Goal: Transaction & Acquisition: Purchase product/service

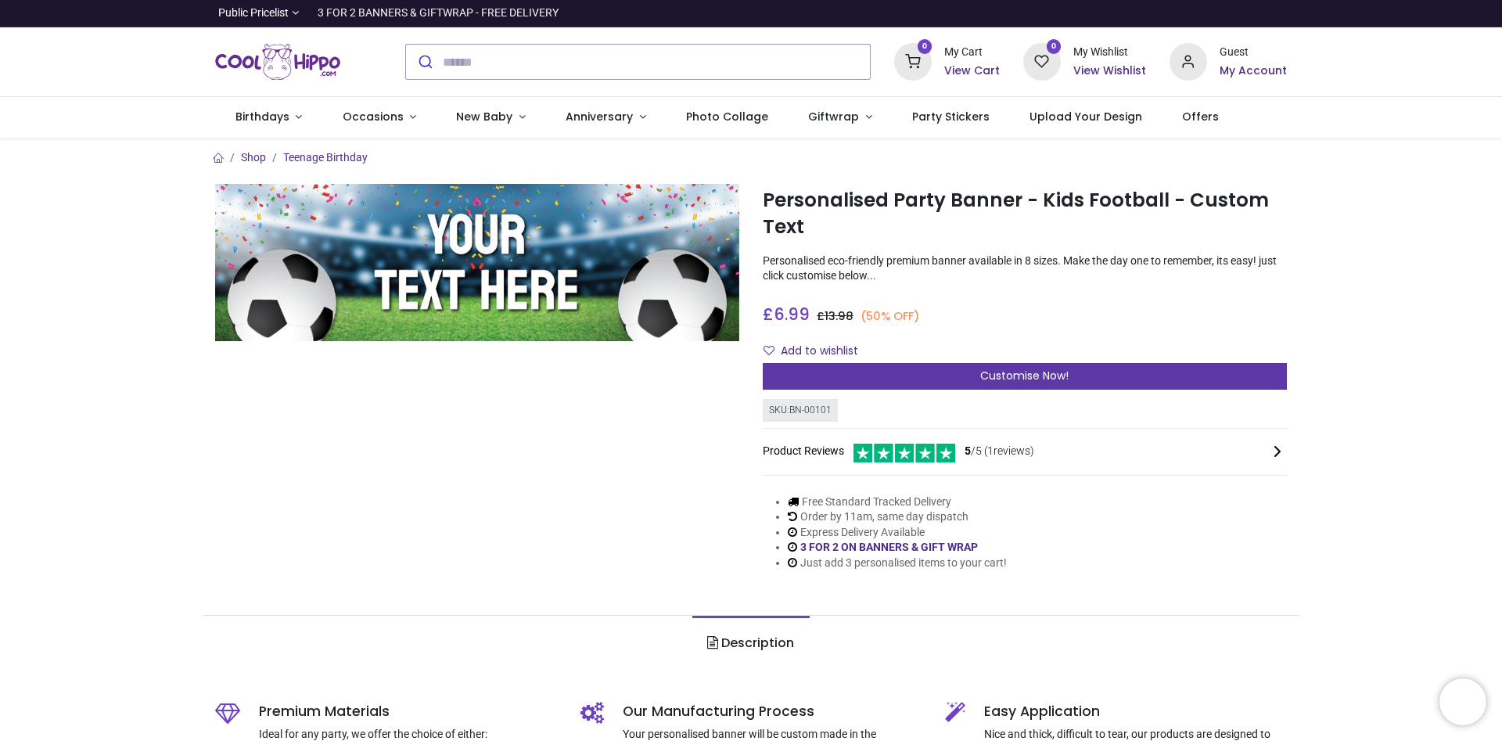
click at [1000, 376] on span "Customise Now!" at bounding box center [1024, 376] width 88 height 16
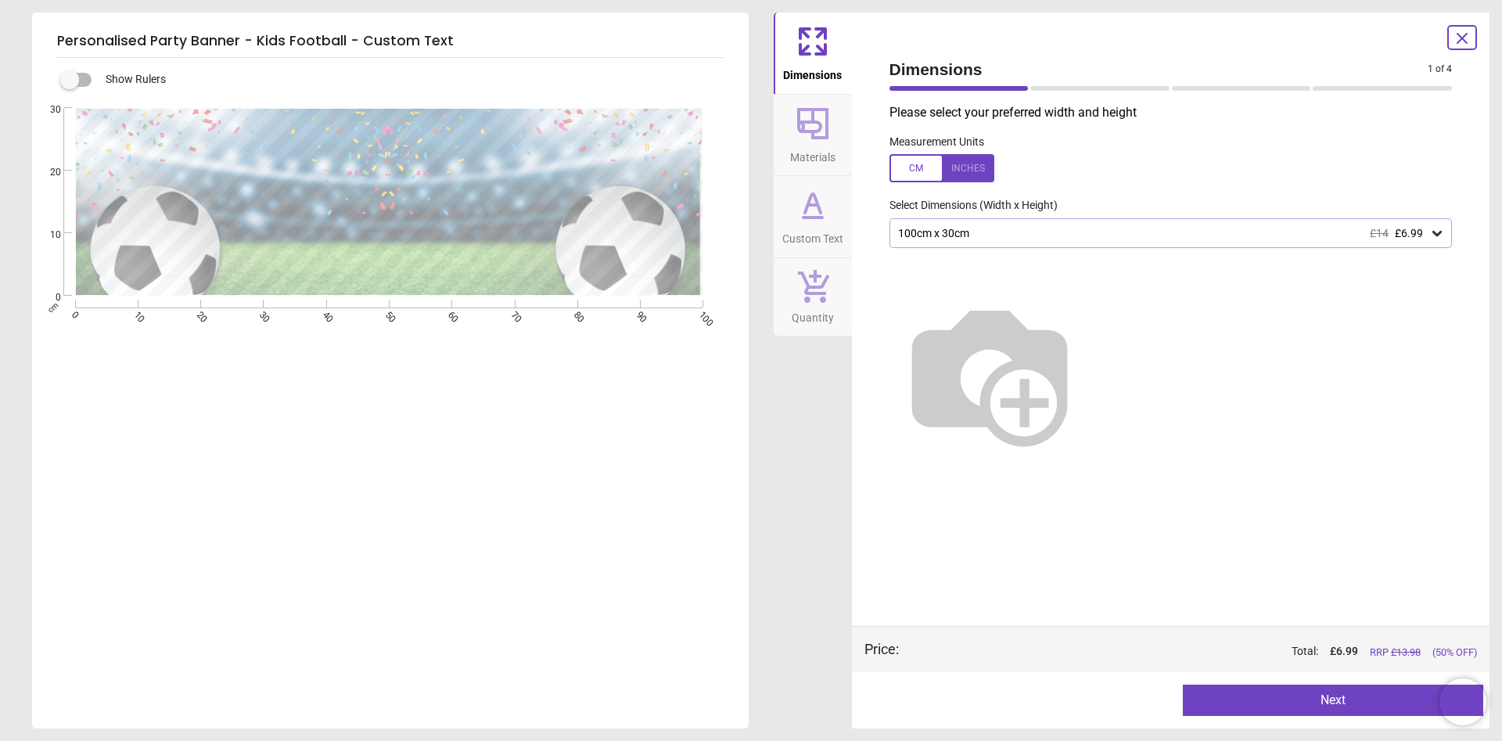
click at [430, 163] on div at bounding box center [388, 203] width 329 height 136
click at [828, 115] on icon at bounding box center [813, 124] width 38 height 38
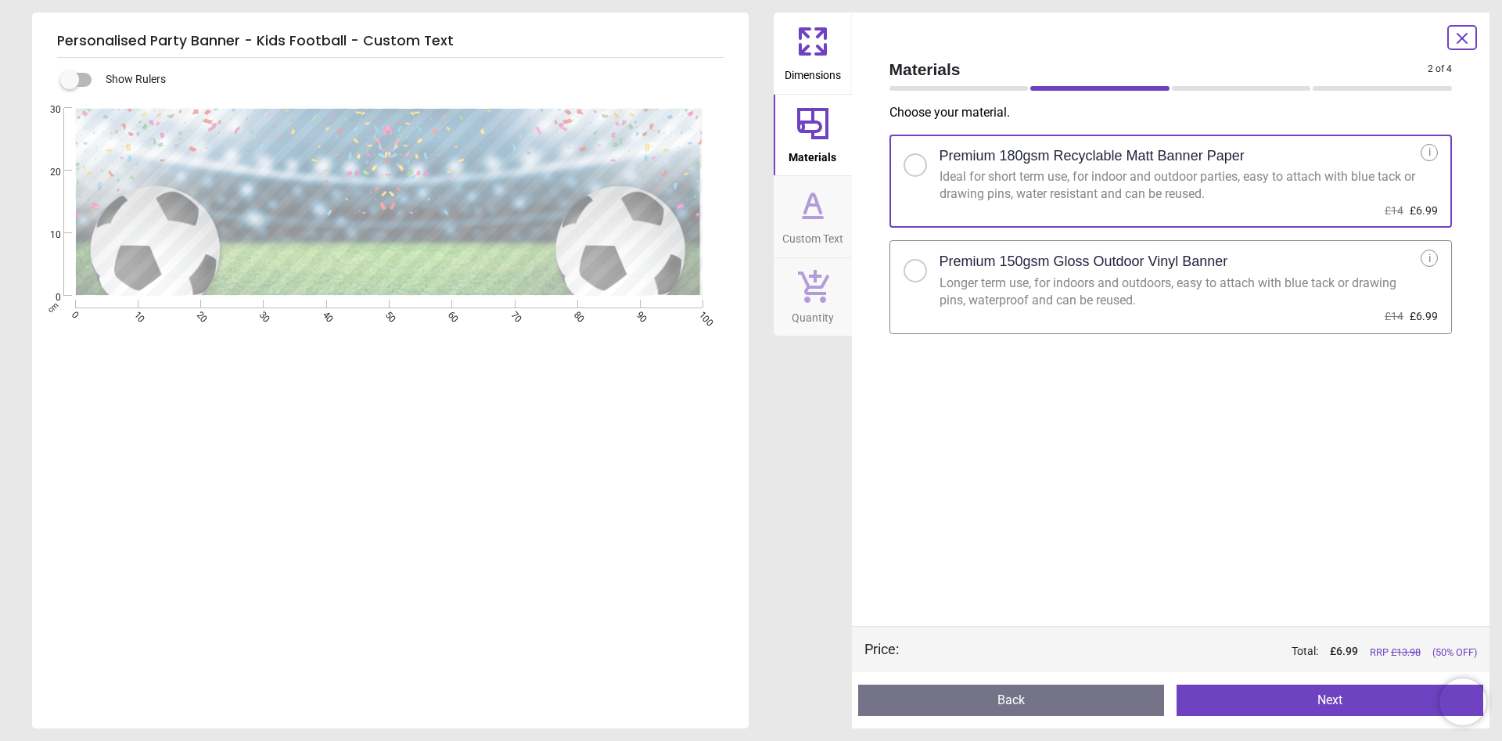
click at [818, 201] on icon at bounding box center [813, 205] width 38 height 38
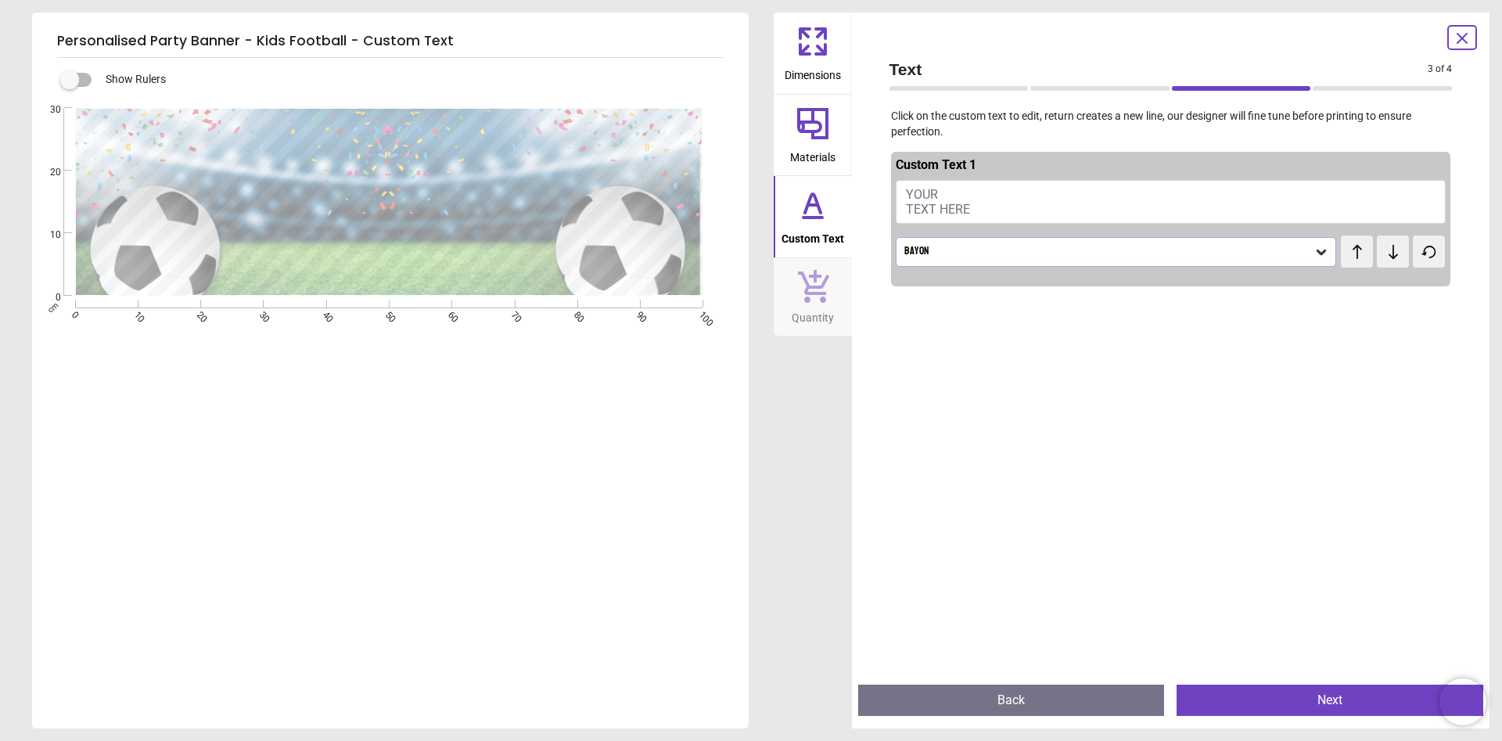
click at [980, 205] on button "YOUR TEXT HERE" at bounding box center [1171, 202] width 551 height 44
click at [966, 200] on button "YOUR TEXT HERE" at bounding box center [1171, 202] width 551 height 44
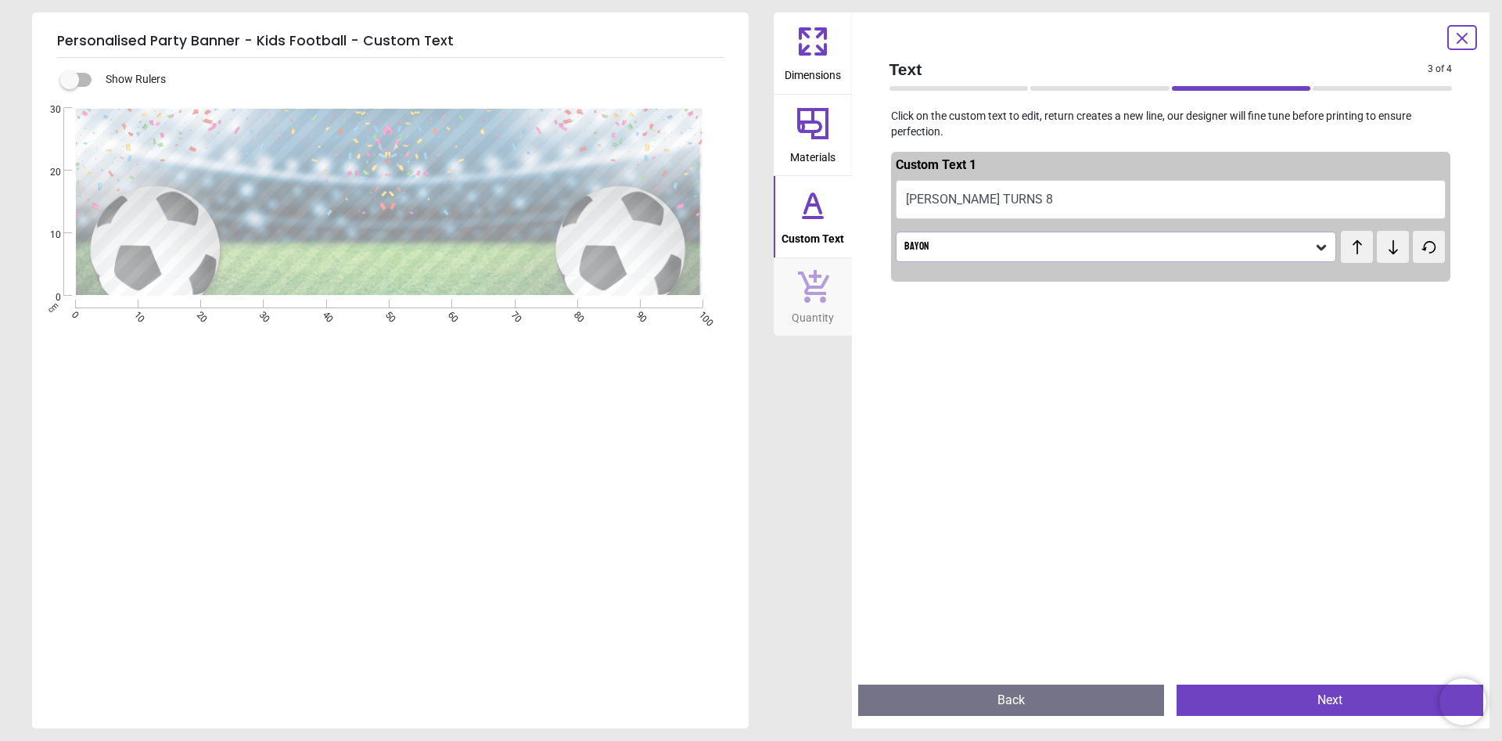
scroll to position [17, 0]
type textarea "*"
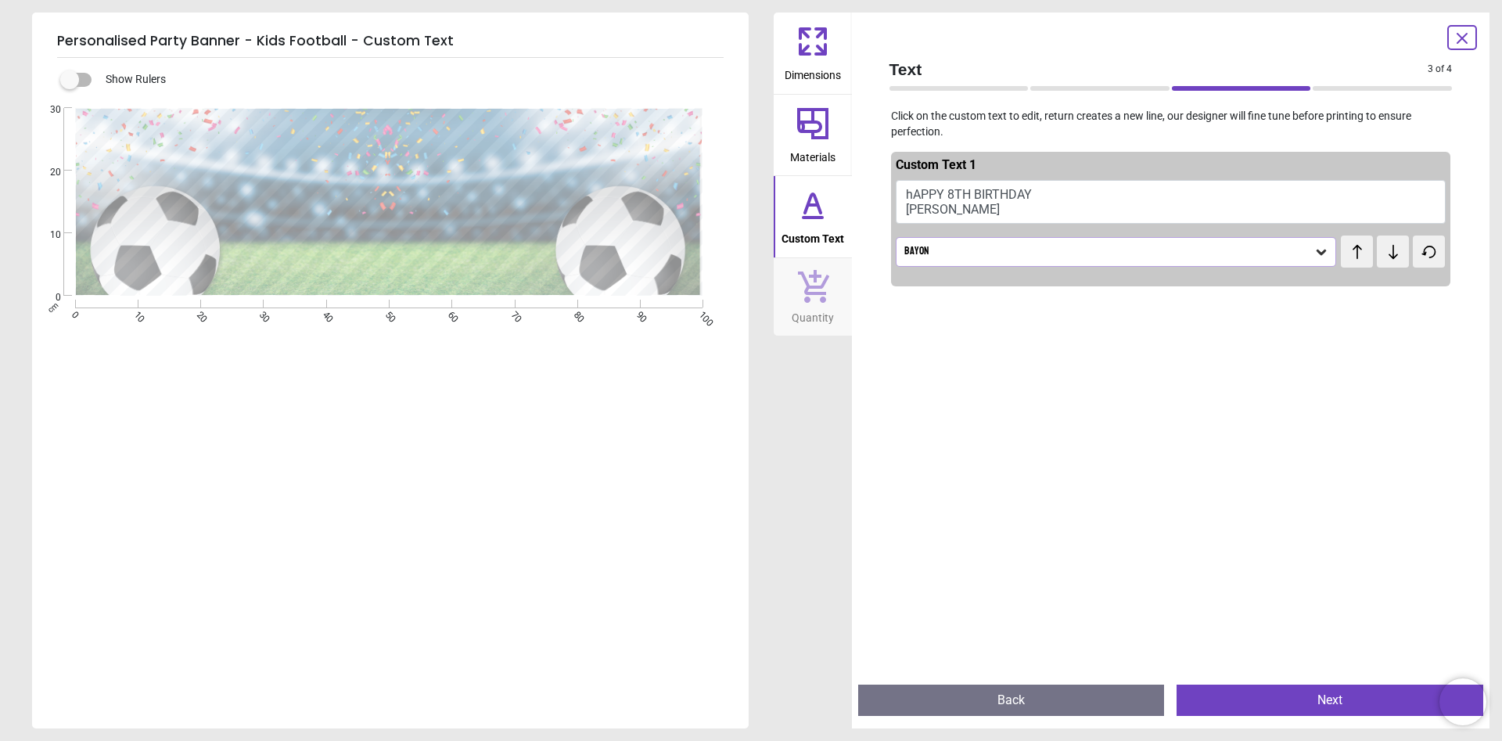
type textarea "**********"
click at [1110, 361] on div at bounding box center [1171, 663] width 560 height 741
click at [1256, 698] on button "Next" at bounding box center [1329, 699] width 307 height 31
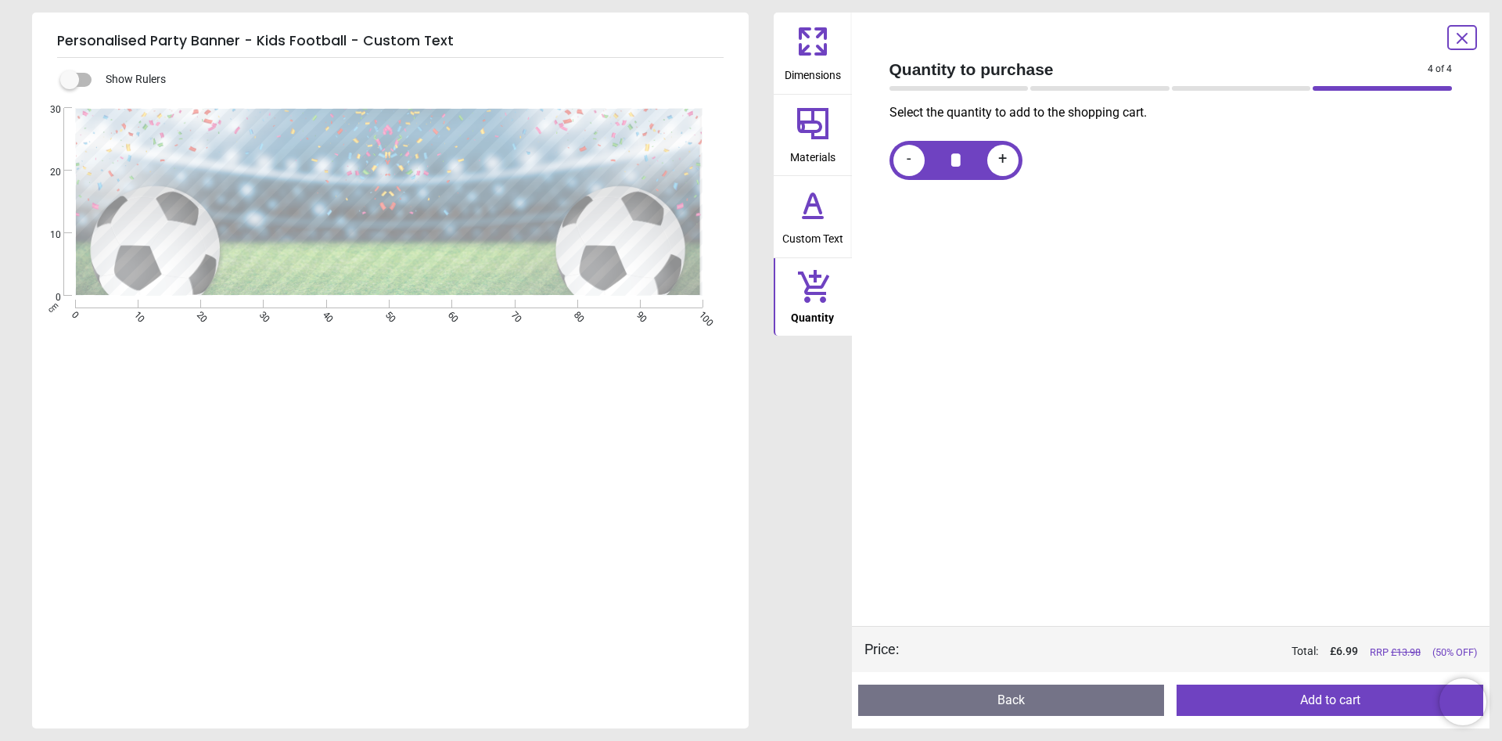
click at [1290, 701] on button "Add to cart" at bounding box center [1329, 699] width 307 height 31
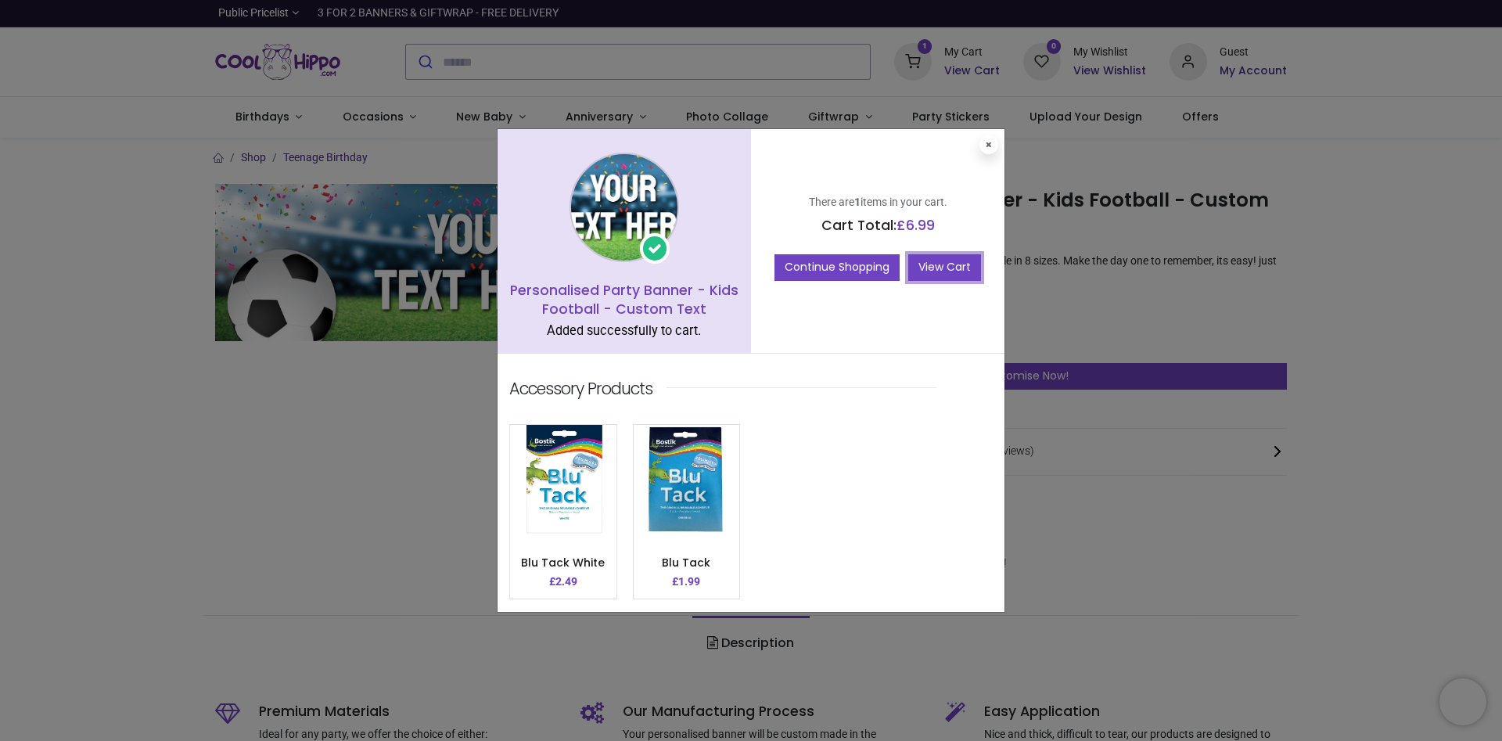
click at [946, 264] on link "View Cart" at bounding box center [944, 267] width 73 height 27
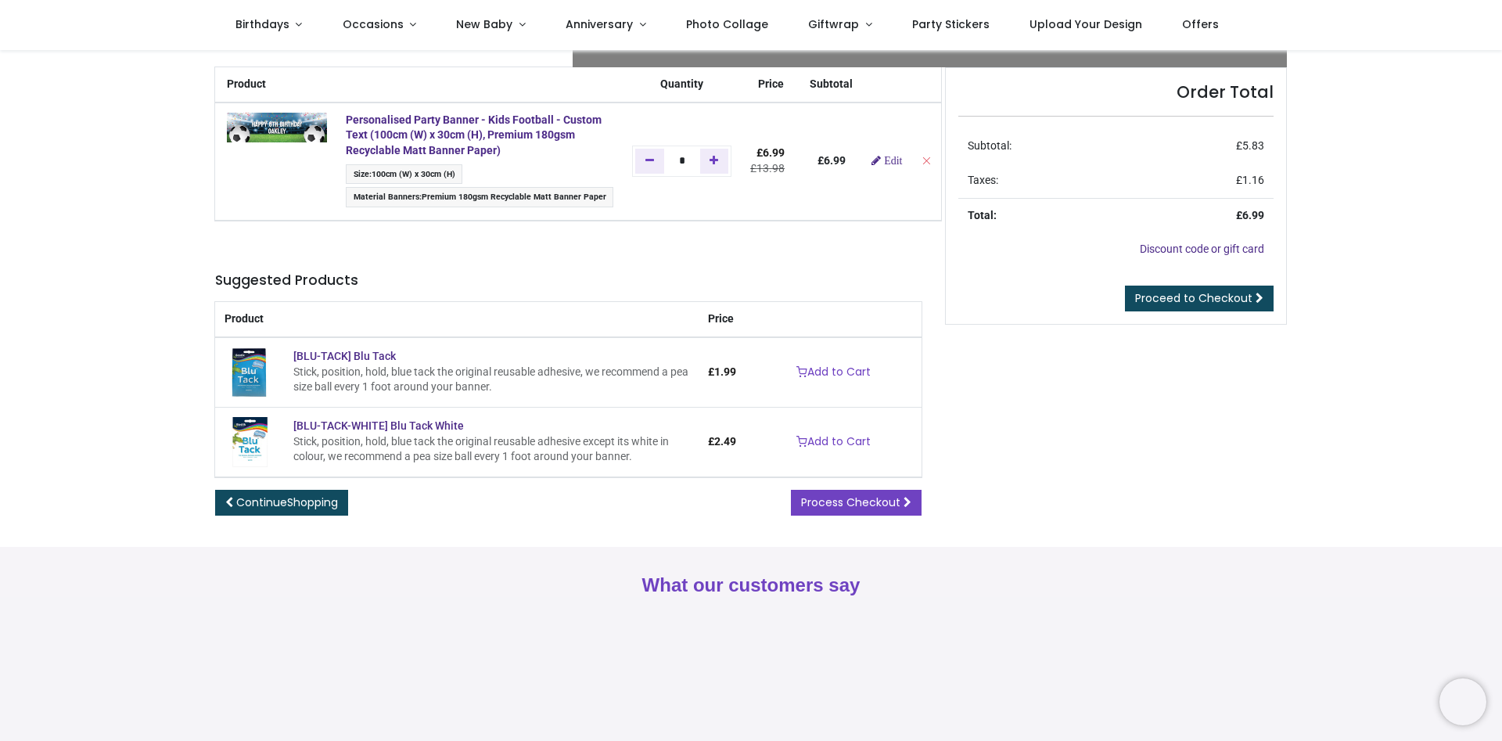
scroll to position [89, 0]
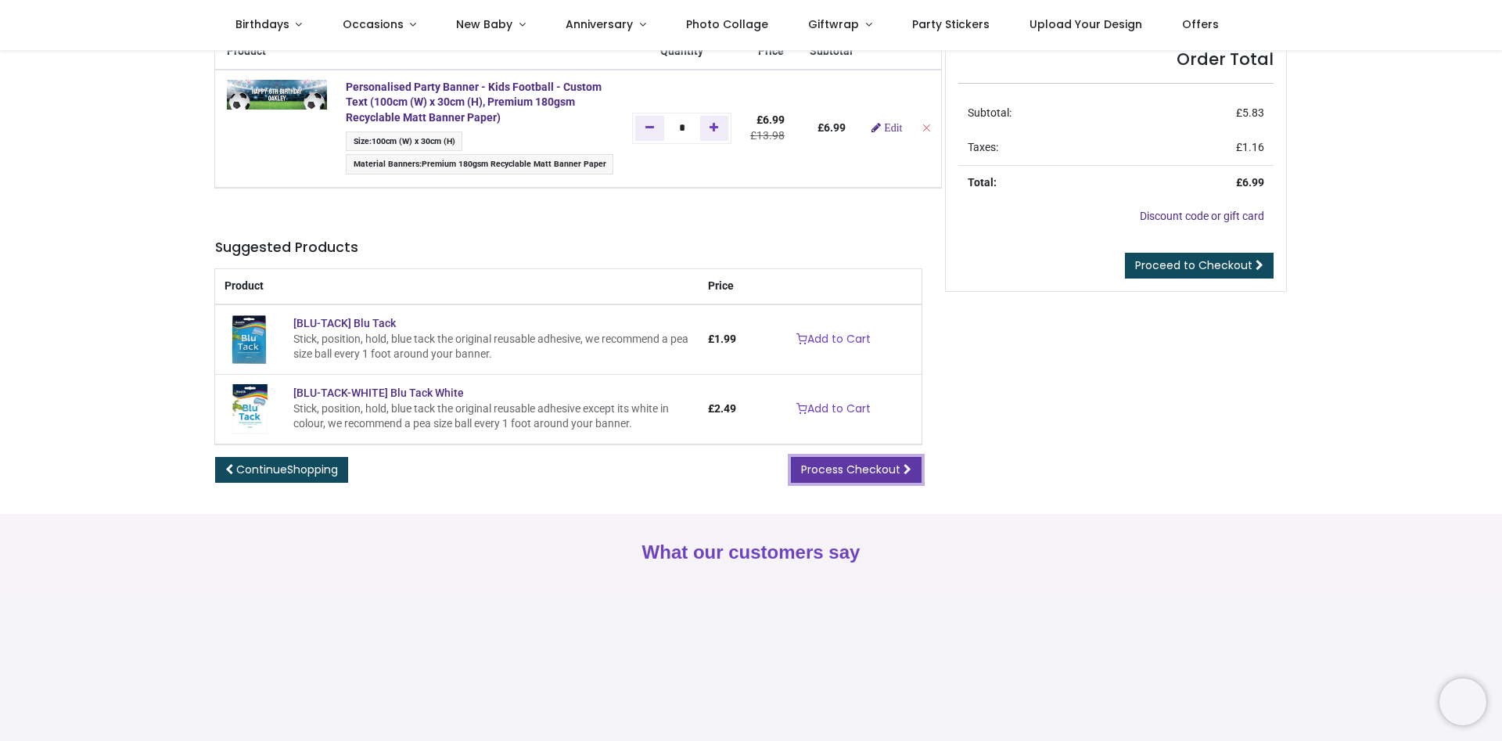
click at [848, 472] on span "Process Checkout" at bounding box center [850, 470] width 99 height 16
